Goal: Find specific page/section: Find specific page/section

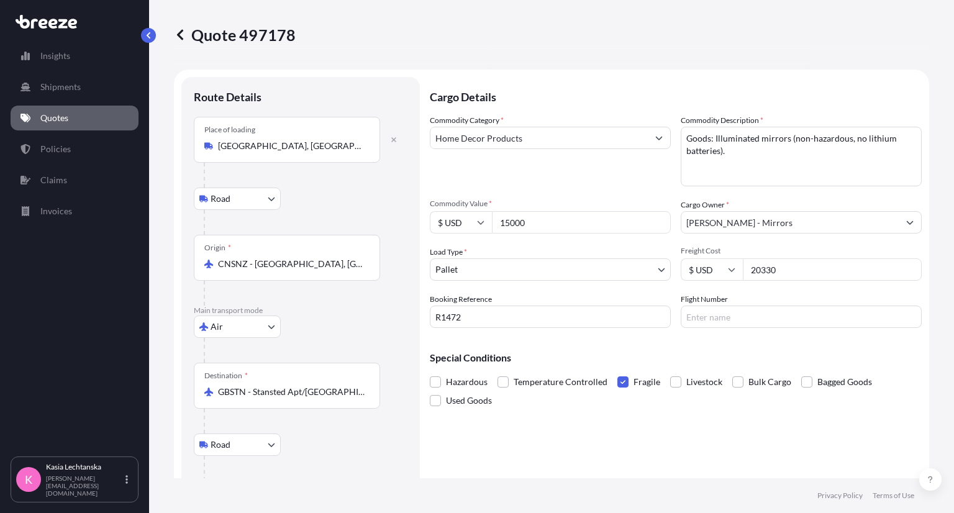
select select "Road"
select select "Air"
select select "Road"
select select "1"
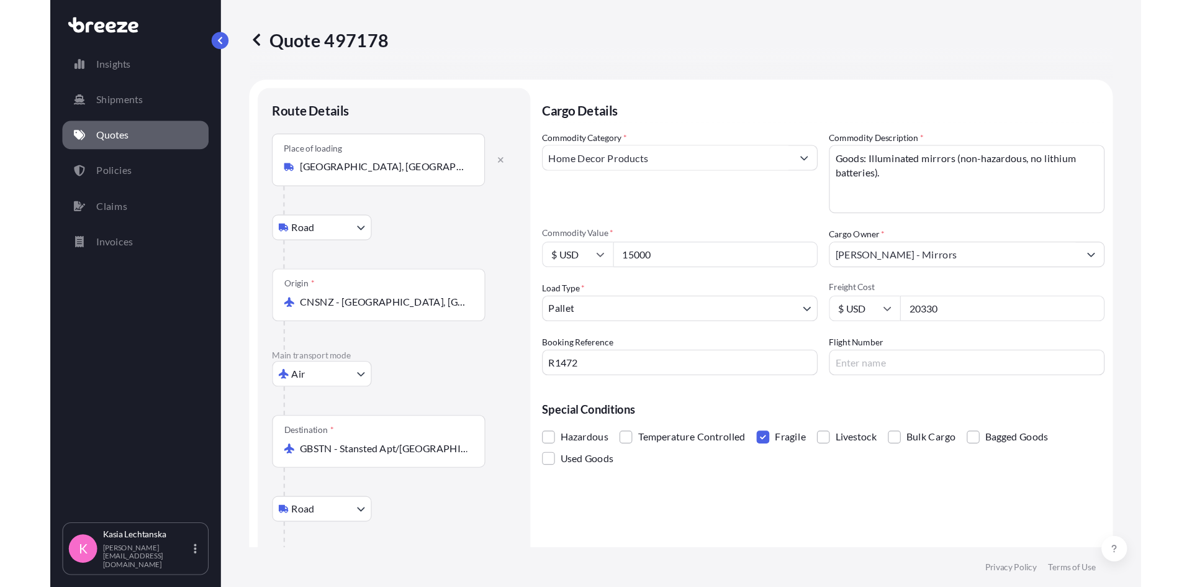
scroll to position [497, 0]
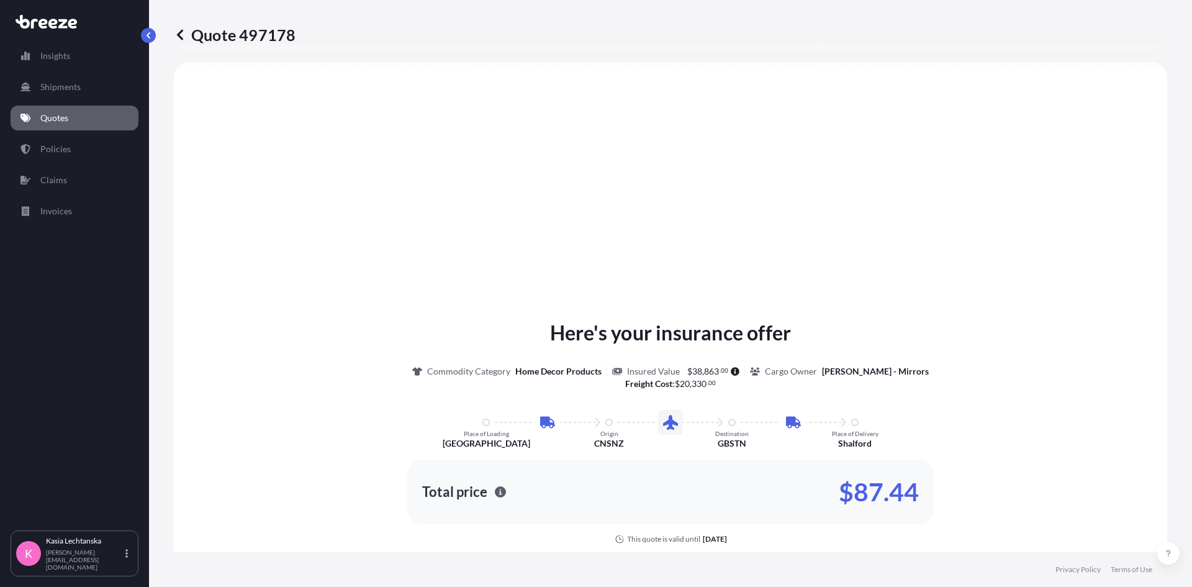
click at [86, 114] on link "Quotes" at bounding box center [75, 118] width 128 height 25
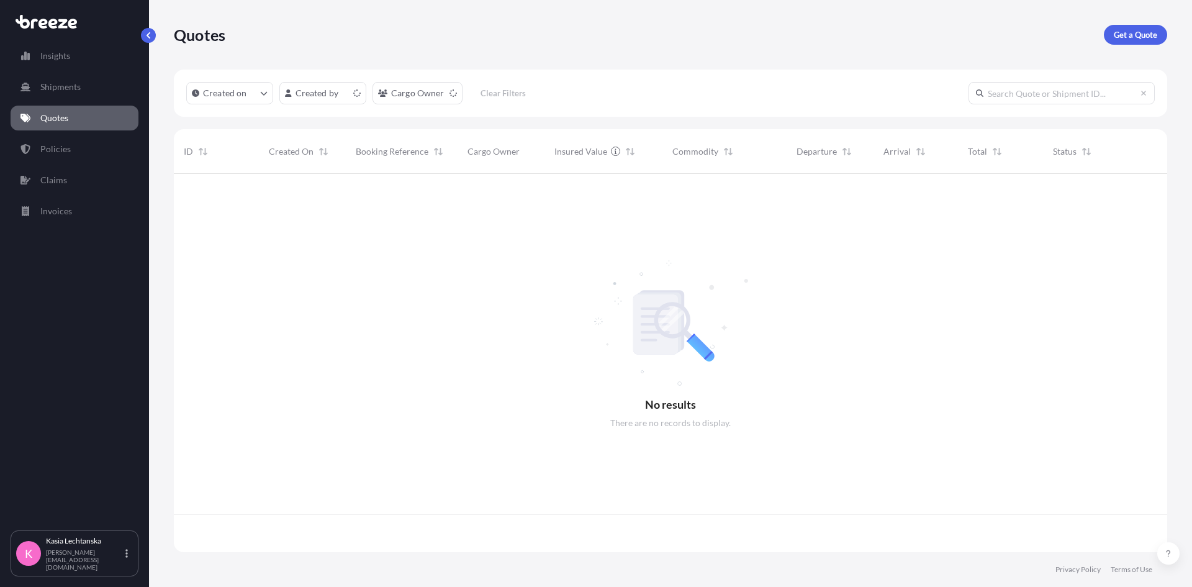
scroll to position [376, 984]
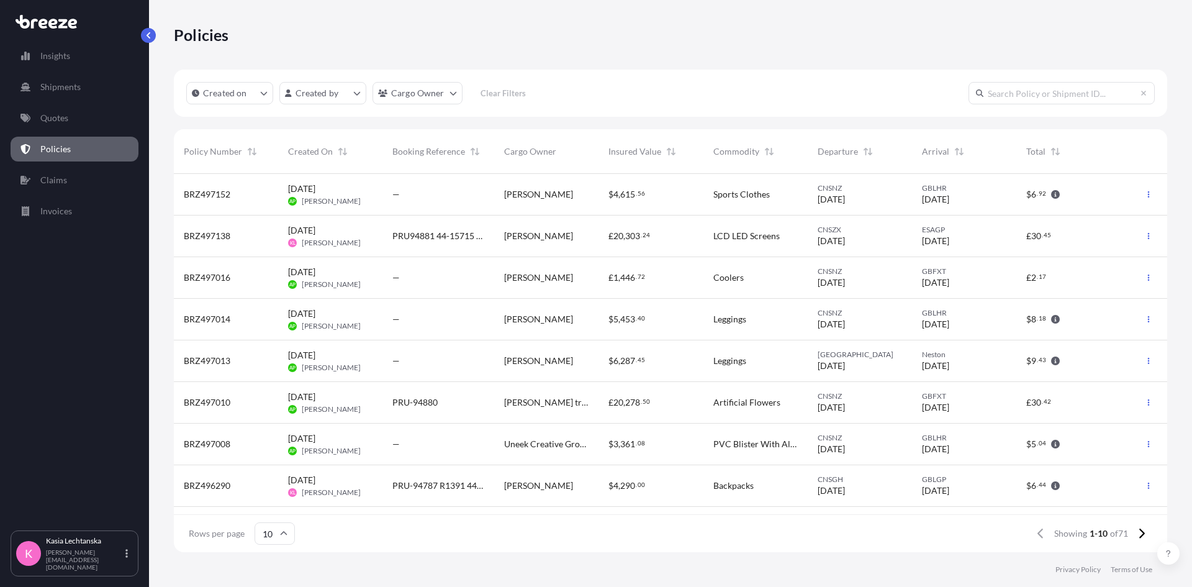
scroll to position [376, 984]
